Goal: Task Accomplishment & Management: Manage account settings

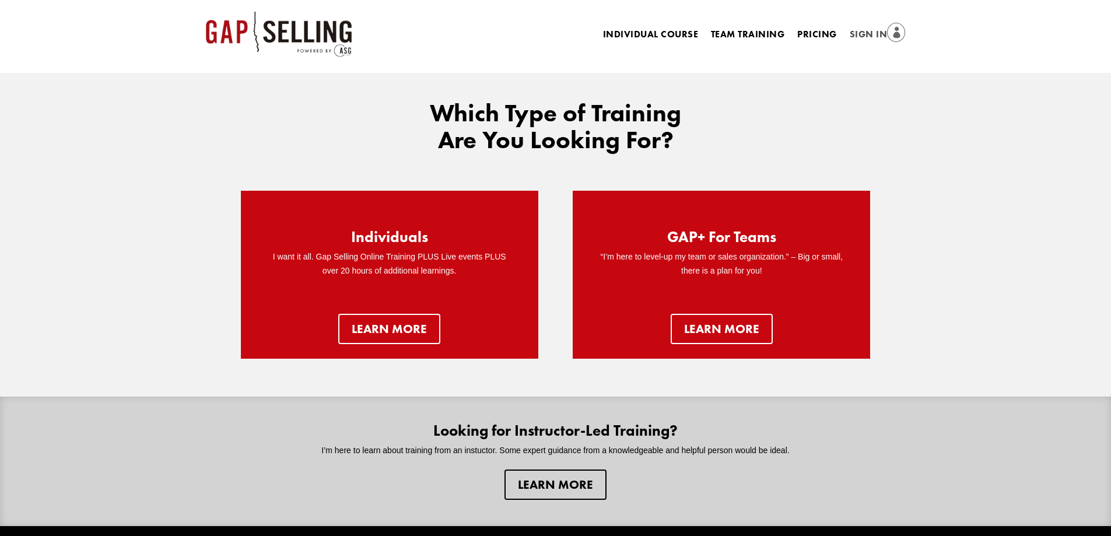
click at [868, 34] on link "Sign In" at bounding box center [878, 35] width 56 height 16
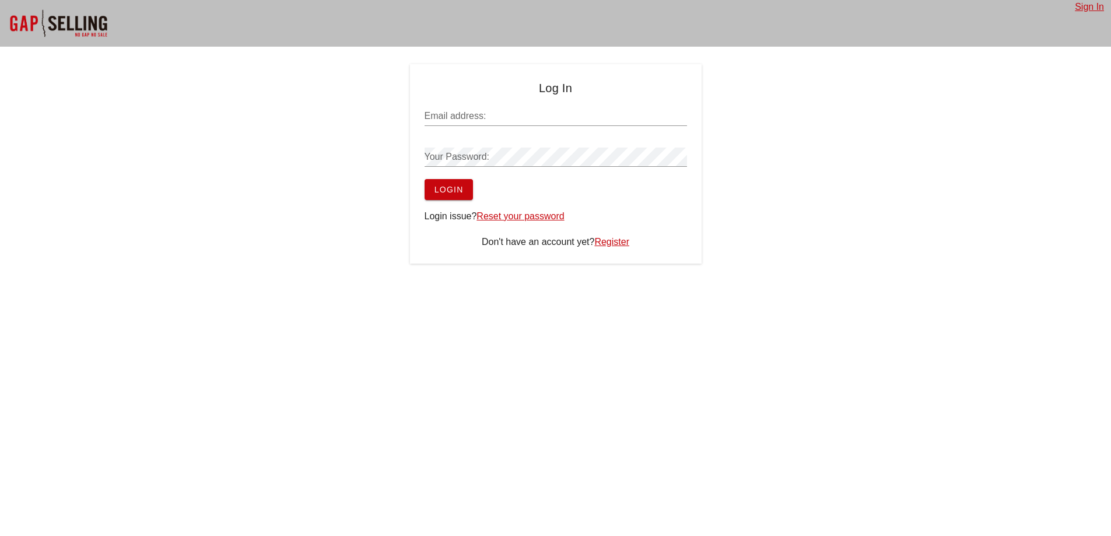
click at [520, 114] on input "Email address:" at bounding box center [556, 116] width 262 height 19
paste input "[URL][DOMAIN_NAME]"
type input "[URL][DOMAIN_NAME]"
click at [516, 113] on input "Email address:" at bounding box center [556, 116] width 262 height 19
paste input "tonyfattal@hotmail.com"
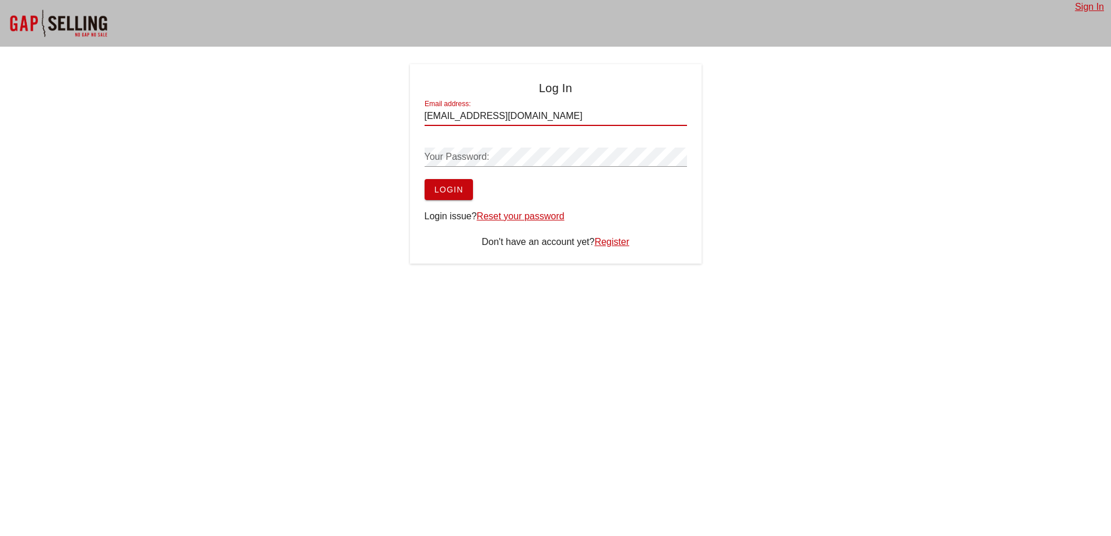
type input "tonyfattal@hotmail.com"
click at [455, 188] on span "Login" at bounding box center [449, 189] width 30 height 9
